Goal: Task Accomplishment & Management: Manage account settings

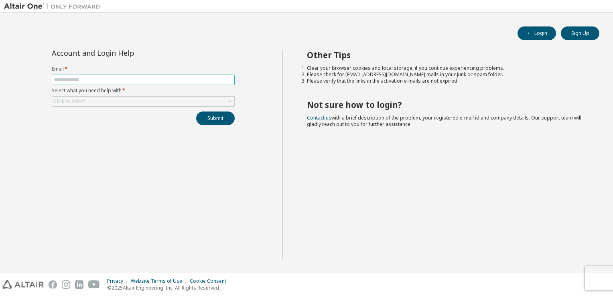
click at [113, 79] on input "text" at bounding box center [143, 80] width 179 height 6
type input "**********"
click at [107, 100] on div "Click to select" at bounding box center [143, 102] width 182 height 10
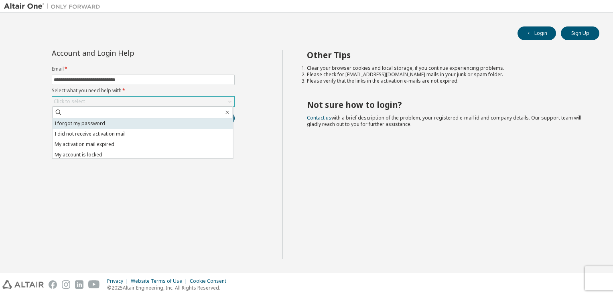
click at [97, 124] on li "I forgot my password" at bounding box center [143, 123] width 181 height 10
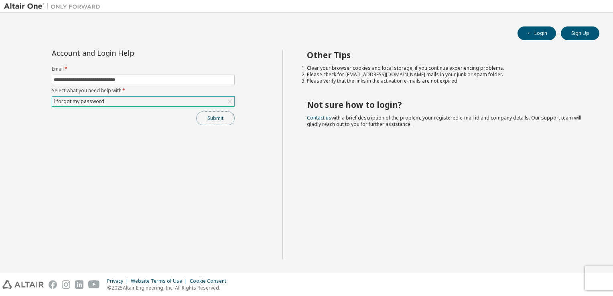
click at [203, 120] on button "Submit" at bounding box center [215, 119] width 39 height 14
click at [528, 39] on button "Login" at bounding box center [537, 33] width 39 height 14
